Goal: Task Accomplishment & Management: Complete application form

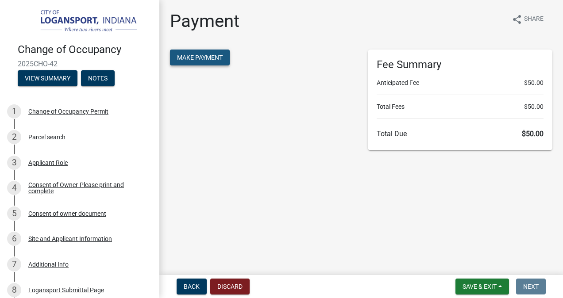
click at [215, 55] on span "Make Payment" at bounding box center [200, 57] width 46 height 7
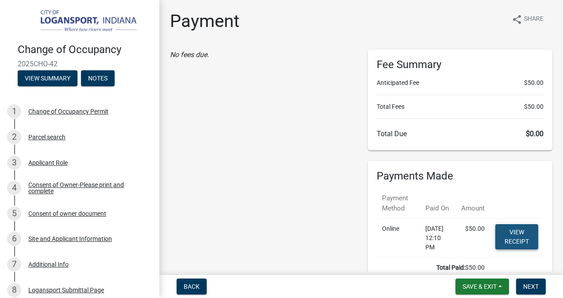
click at [513, 235] on link "View receipt" at bounding box center [516, 236] width 43 height 25
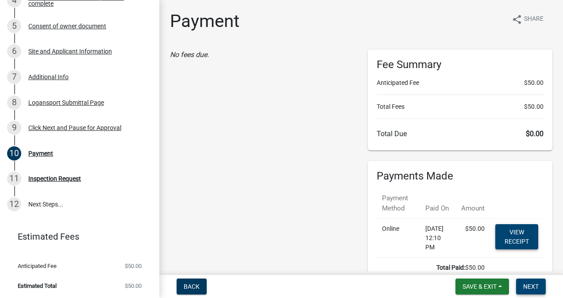
scroll to position [56, 0]
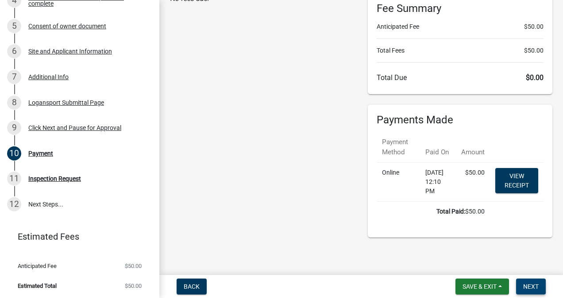
click at [529, 284] on span "Next" at bounding box center [530, 286] width 15 height 7
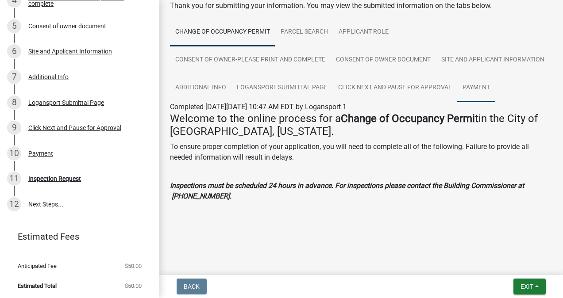
scroll to position [0, 0]
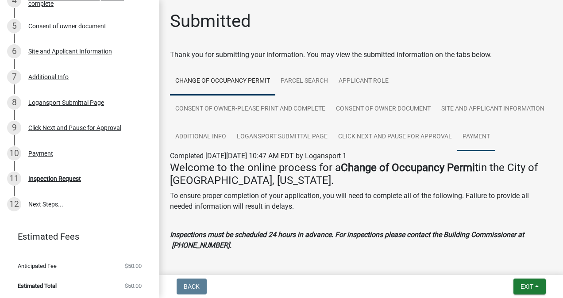
click at [457, 151] on link "Payment" at bounding box center [476, 137] width 38 height 28
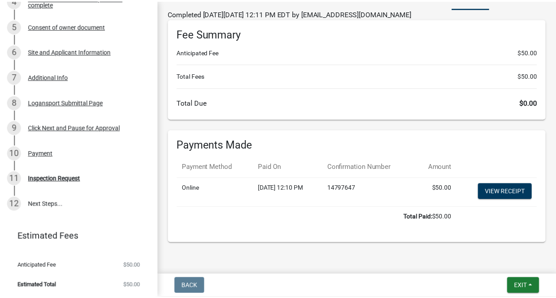
scroll to position [187, 0]
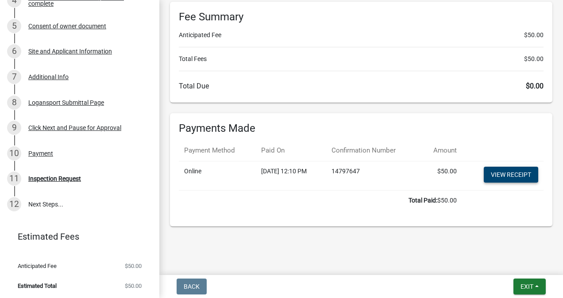
click at [487, 175] on link "View receipt" at bounding box center [510, 175] width 54 height 16
click at [529, 283] on span "Exit" at bounding box center [526, 286] width 13 height 7
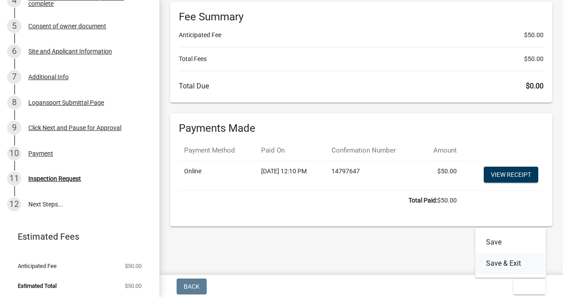
click at [497, 262] on button "Save & Exit" at bounding box center [510, 263] width 71 height 21
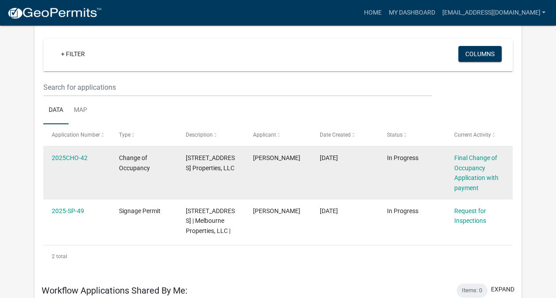
scroll to position [117, 0]
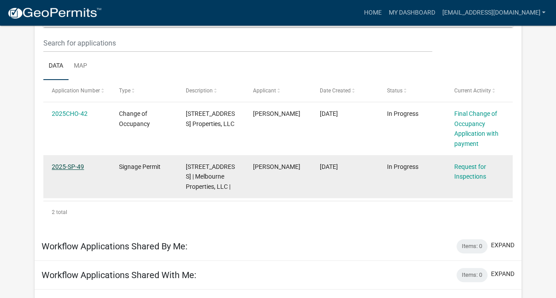
click at [69, 167] on link "2025-SP-49" at bounding box center [68, 166] width 32 height 7
